Goal: Obtain resource: Obtain resource

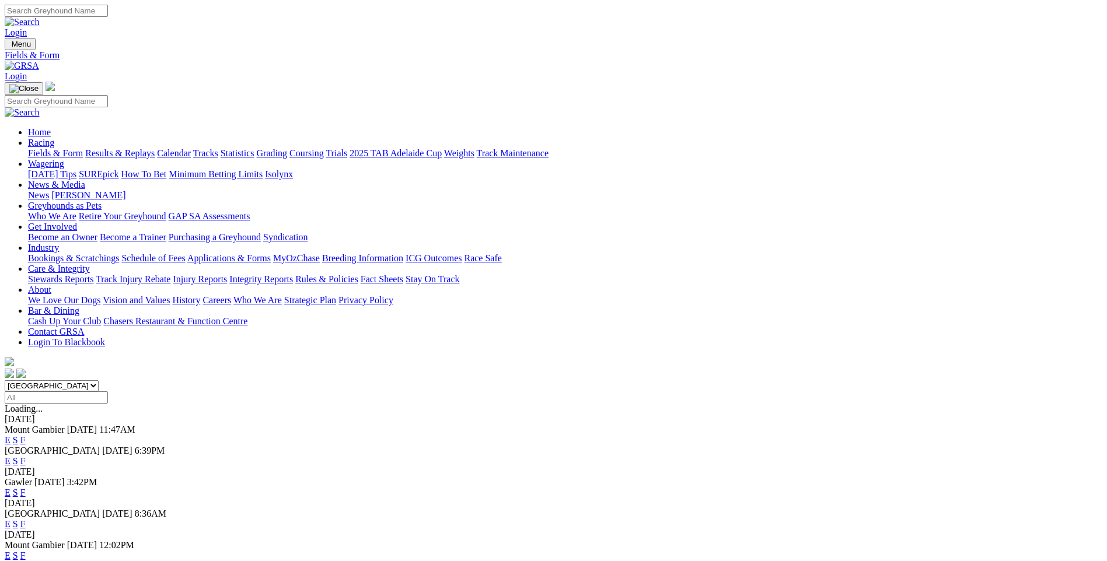
click at [18, 435] on link "S" at bounding box center [15, 440] width 5 height 10
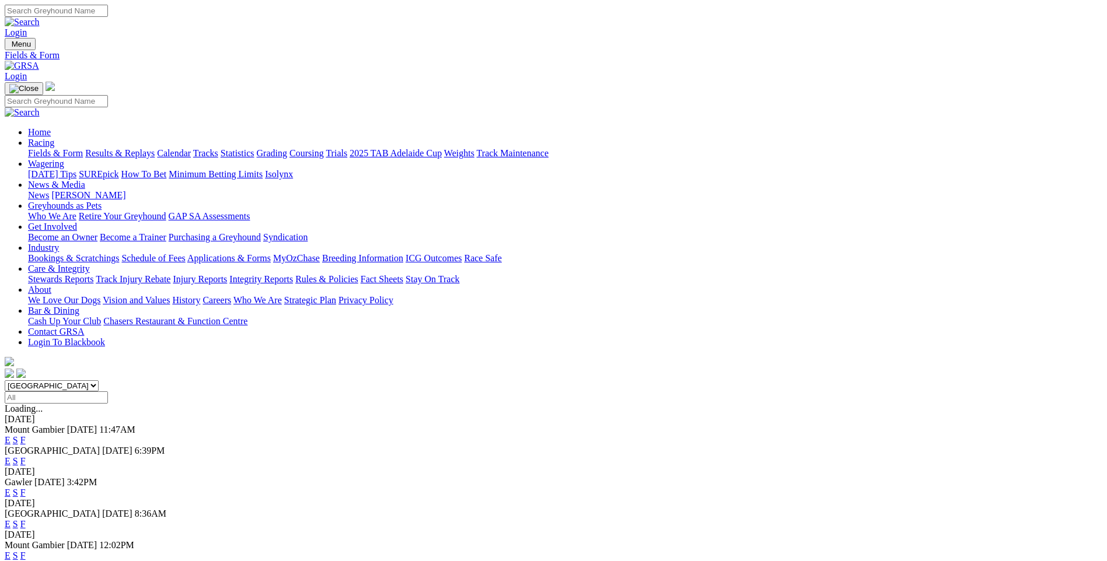
click at [26, 435] on link "F" at bounding box center [22, 440] width 5 height 10
